Goal: Task Accomplishment & Management: Manage account settings

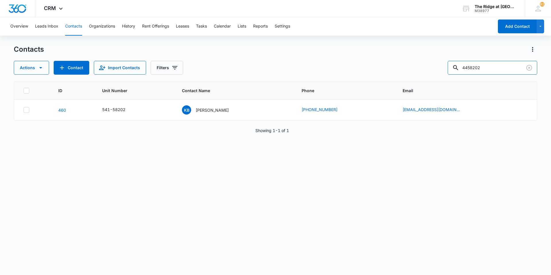
drag, startPoint x: 495, startPoint y: 70, endPoint x: 445, endPoint y: 77, distance: 49.8
click at [446, 72] on div "Actions Contact Import Contacts Filters 4458202" at bounding box center [275, 68] width 523 height 14
type input "4412103"
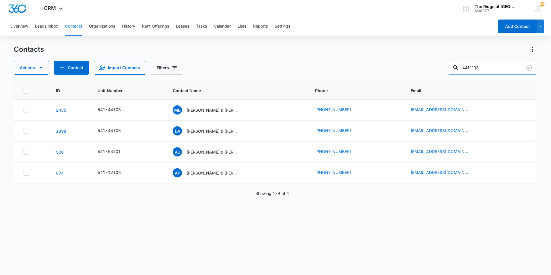
drag, startPoint x: 498, startPoint y: 66, endPoint x: 465, endPoint y: 70, distance: 33.2
click at [465, 70] on div "4412103" at bounding box center [493, 68] width 90 height 14
type input "12103"
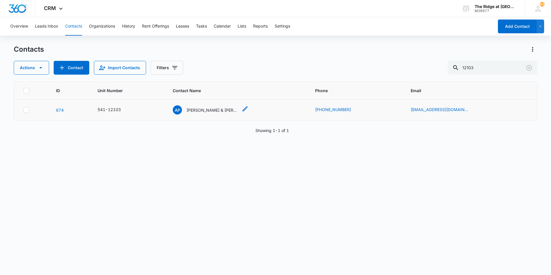
click at [201, 112] on p "[PERSON_NAME] & [PERSON_NAME]" at bounding box center [213, 110] width 52 height 6
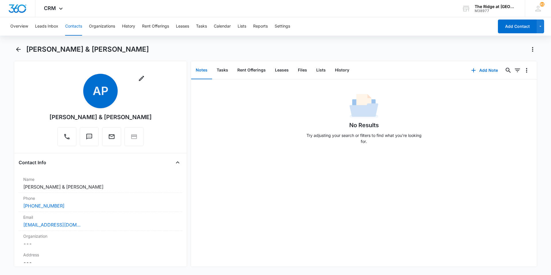
click at [72, 26] on button "Contacts" at bounding box center [73, 26] width 17 height 18
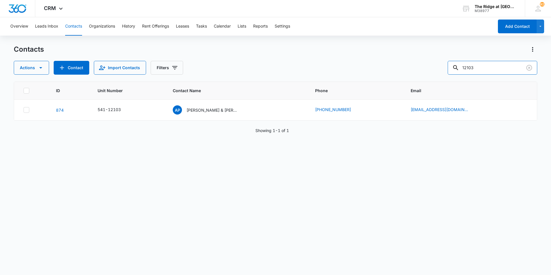
drag, startPoint x: 484, startPoint y: 71, endPoint x: 439, endPoint y: 68, distance: 45.2
click at [439, 68] on div "Actions Contact Import Contacts Filters 12103" at bounding box center [275, 68] width 523 height 14
type input "[PERSON_NAME]"
click at [195, 105] on td "IC [PERSON_NAME] & [PERSON_NAME]" at bounding box center [237, 110] width 142 height 21
click at [205, 105] on div "IC [PERSON_NAME] & [PERSON_NAME]" at bounding box center [205, 109] width 65 height 9
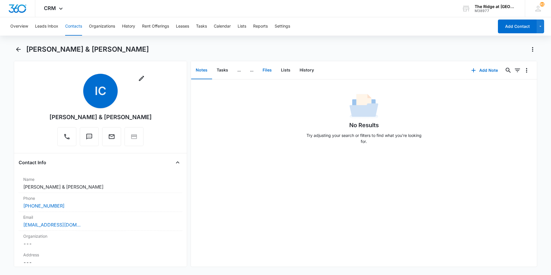
click at [270, 69] on button "Files" at bounding box center [267, 70] width 18 height 18
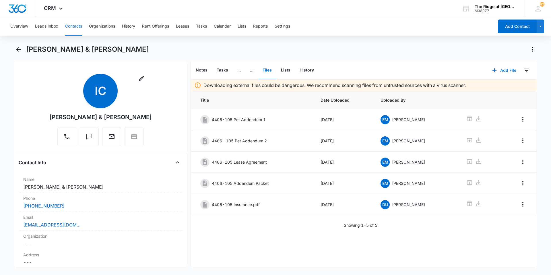
click at [498, 69] on button "Add File" at bounding box center [504, 70] width 36 height 14
click at [495, 88] on div "Upload Files" at bounding box center [496, 89] width 23 height 4
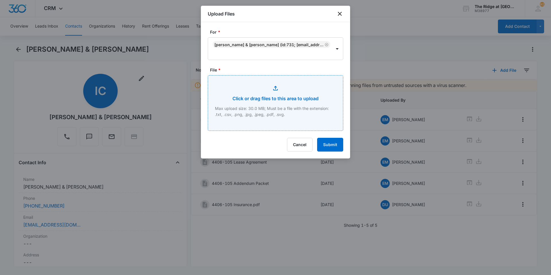
click at [230, 87] on input "File *" at bounding box center [275, 102] width 135 height 55
type input "C:\fakepath\4406-105 Lease.pdf"
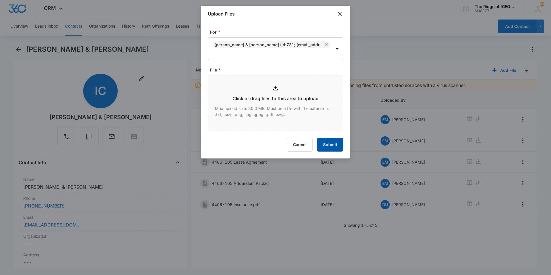
drag, startPoint x: 328, startPoint y: 143, endPoint x: 331, endPoint y: 145, distance: 3.9
click at [329, 143] on button "Submit" at bounding box center [330, 145] width 26 height 14
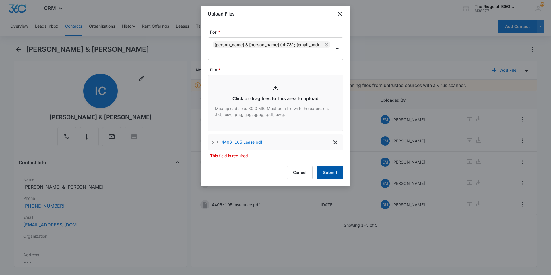
click at [329, 178] on button "Submit" at bounding box center [330, 173] width 26 height 14
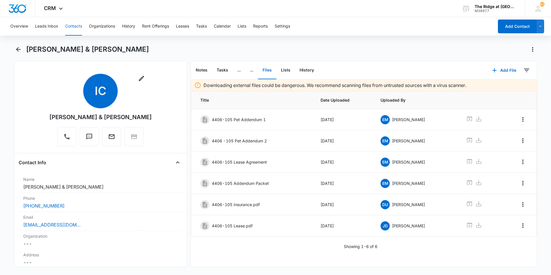
click at [64, 24] on div "Overview Leads Inbox Contacts Organizations History Rent Offerings Leases Tasks…" at bounding box center [250, 26] width 487 height 18
drag, startPoint x: 71, startPoint y: 25, endPoint x: 82, endPoint y: 25, distance: 10.9
click at [71, 25] on button "Contacts" at bounding box center [73, 26] width 17 height 18
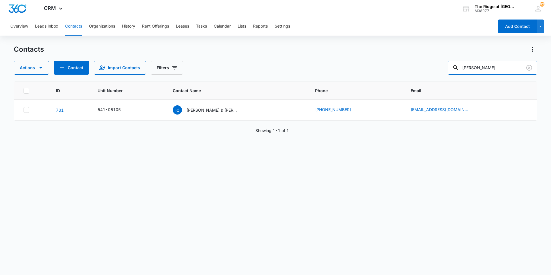
drag, startPoint x: 497, startPoint y: 67, endPoint x: 426, endPoint y: 67, distance: 70.6
click at [426, 67] on div "Actions Contact Import Contacts Filters [PERSON_NAME]" at bounding box center [275, 68] width 523 height 14
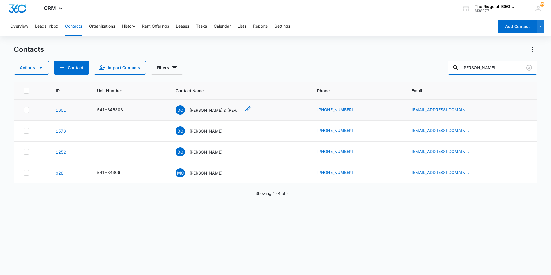
type input "[PERSON_NAME]]"
click at [218, 107] on div "DC [PERSON_NAME] & [PERSON_NAME] [PERSON_NAME] & [PERSON_NAME] [PERSON_NAME]" at bounding box center [208, 109] width 65 height 9
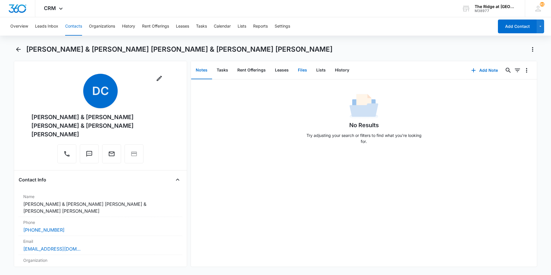
click at [298, 70] on button "Files" at bounding box center [302, 70] width 18 height 18
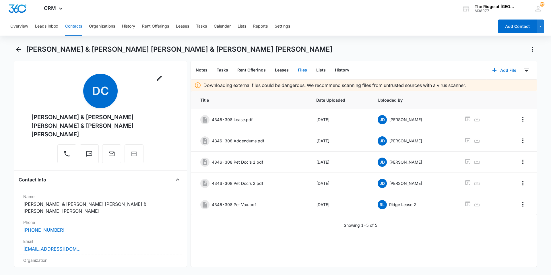
click at [501, 71] on button "Add File" at bounding box center [504, 70] width 36 height 14
click at [498, 84] on button "Upload Files" at bounding box center [500, 88] width 44 height 9
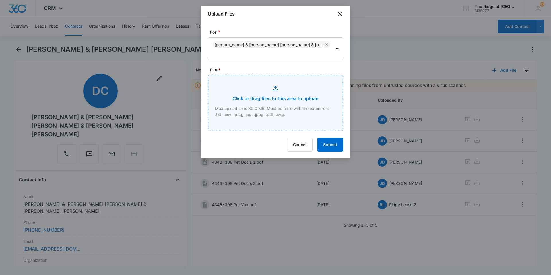
click at [237, 85] on input "File *" at bounding box center [275, 102] width 135 height 55
type input "C:\fakepath\4346-308 Lease Renewal.pdf"
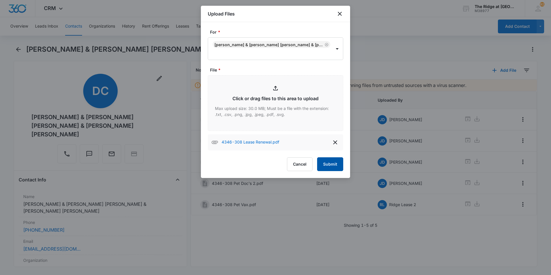
click at [329, 165] on button "Submit" at bounding box center [330, 164] width 26 height 14
